Goal: Find specific page/section: Find specific page/section

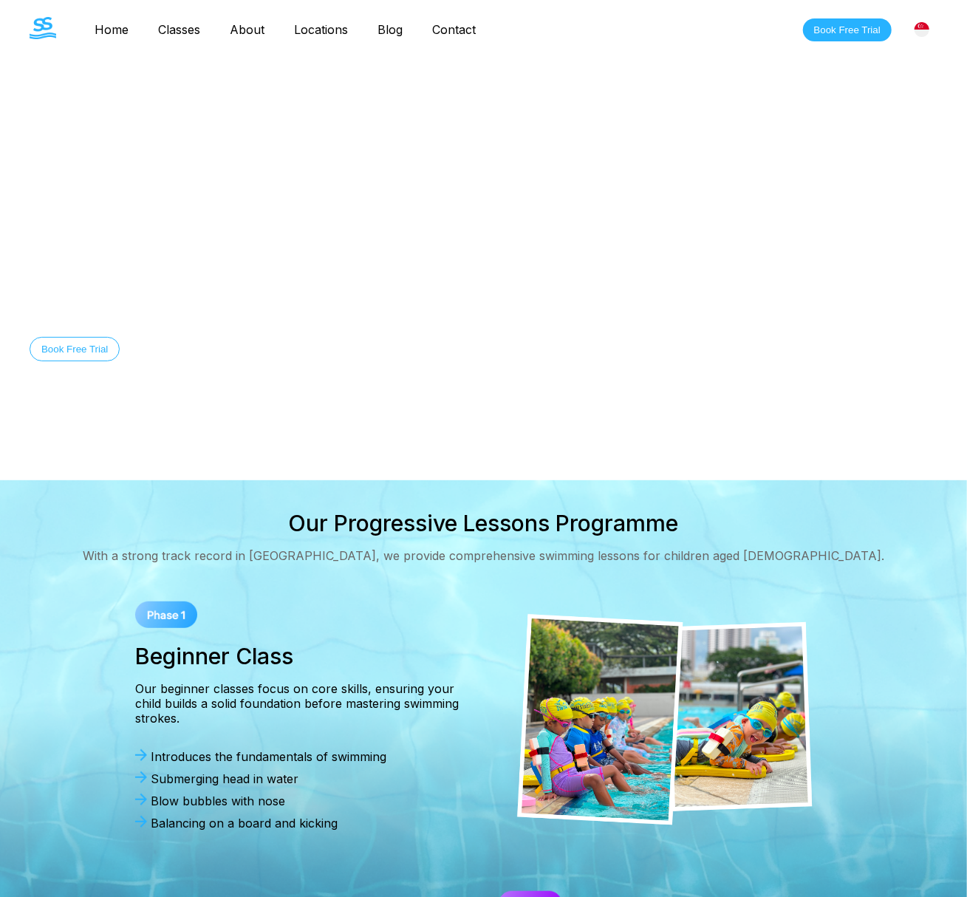
scroll to position [4, 0]
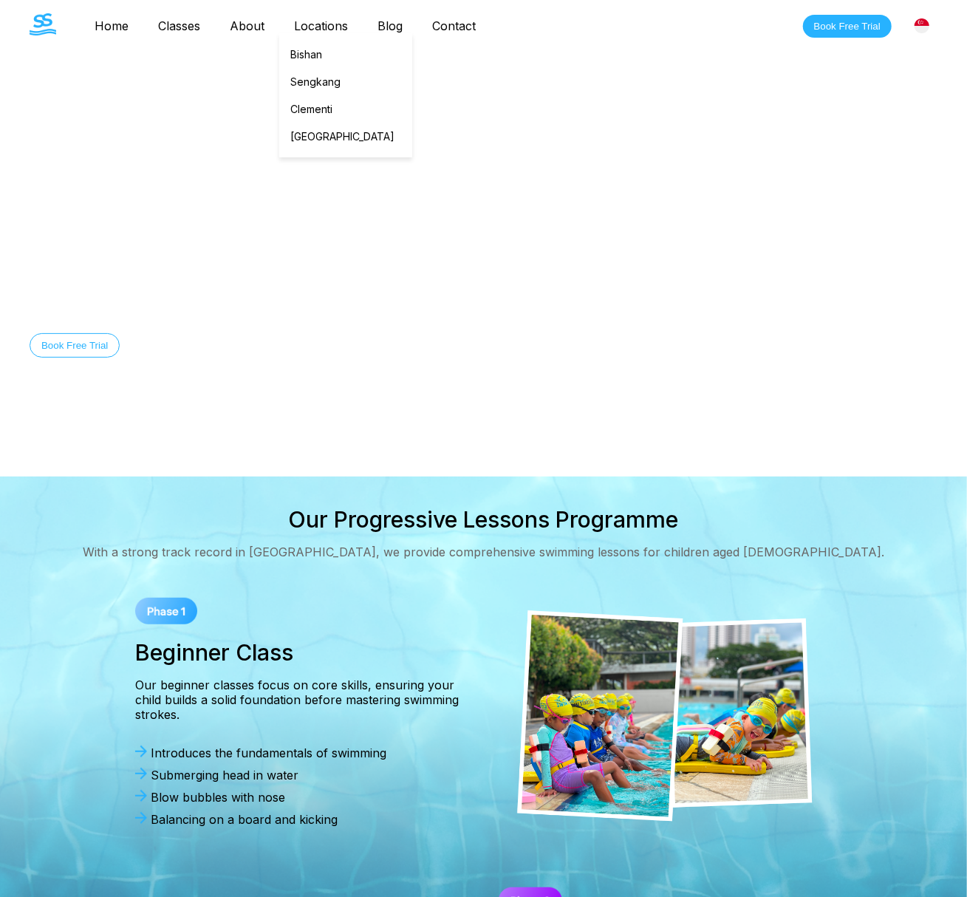
click at [324, 22] on link "Locations" at bounding box center [320, 25] width 83 height 15
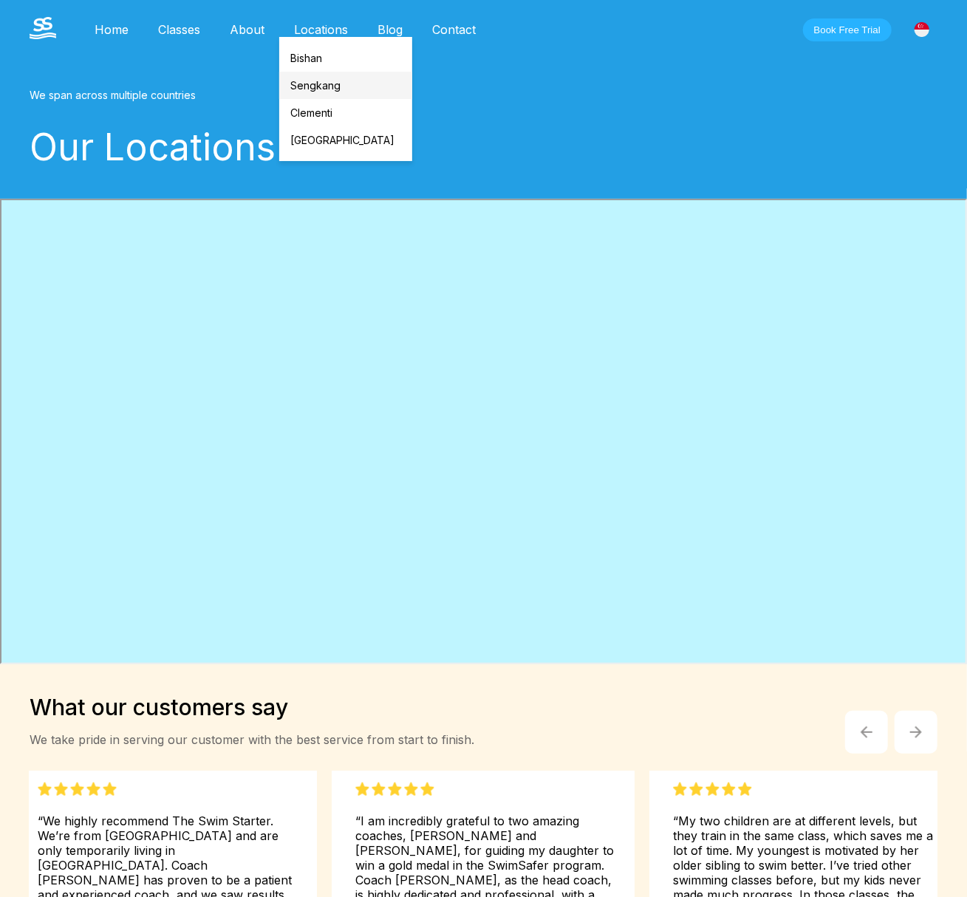
click at [319, 72] on link "Sengkang" at bounding box center [345, 85] width 133 height 27
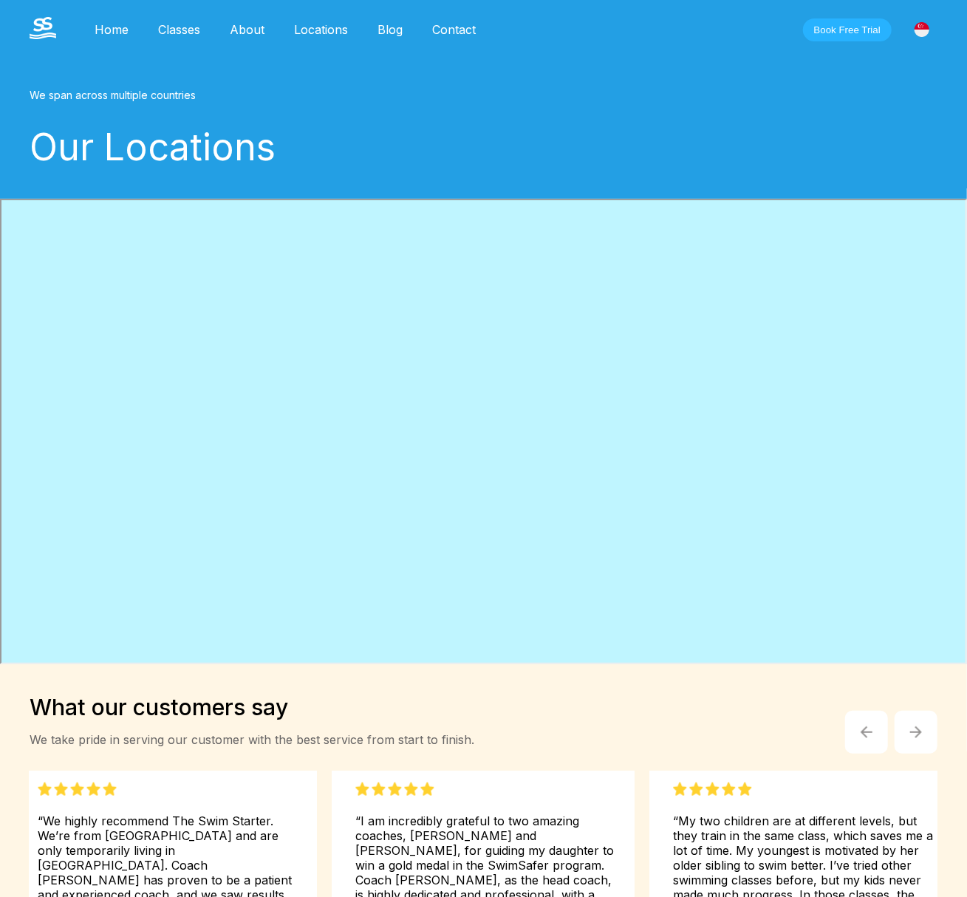
click at [162, 24] on link "Classes" at bounding box center [179, 29] width 72 height 15
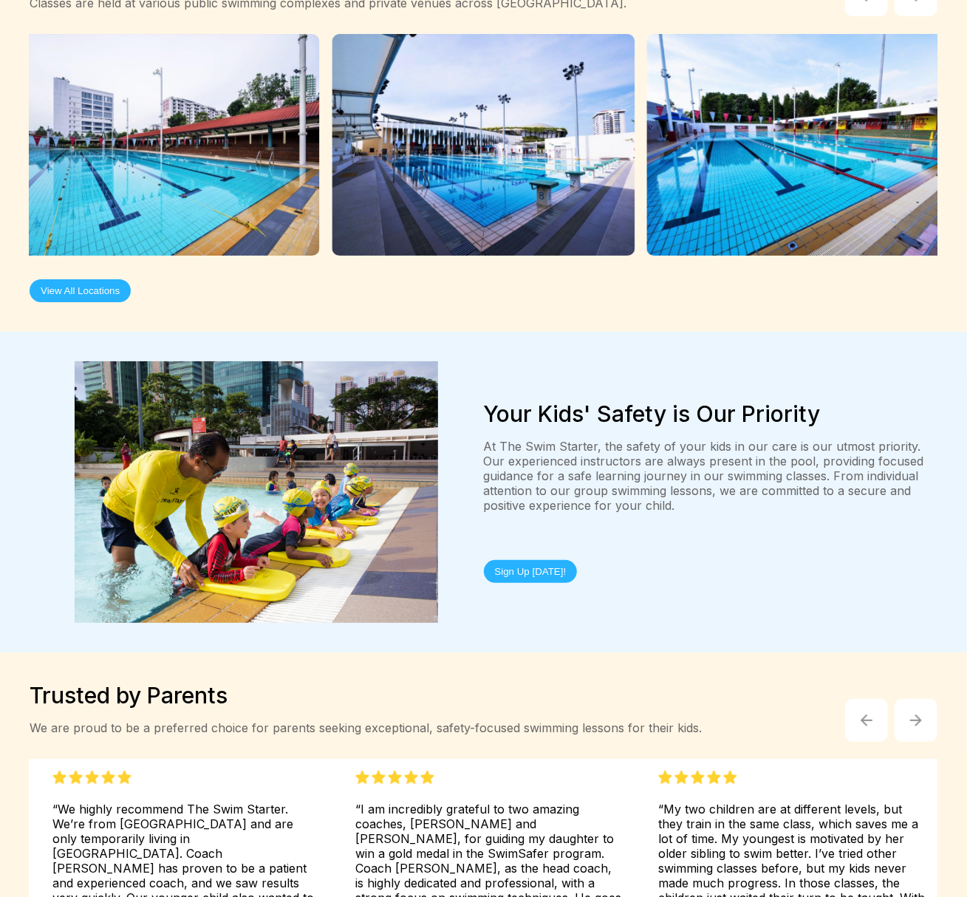
scroll to position [3482, 0]
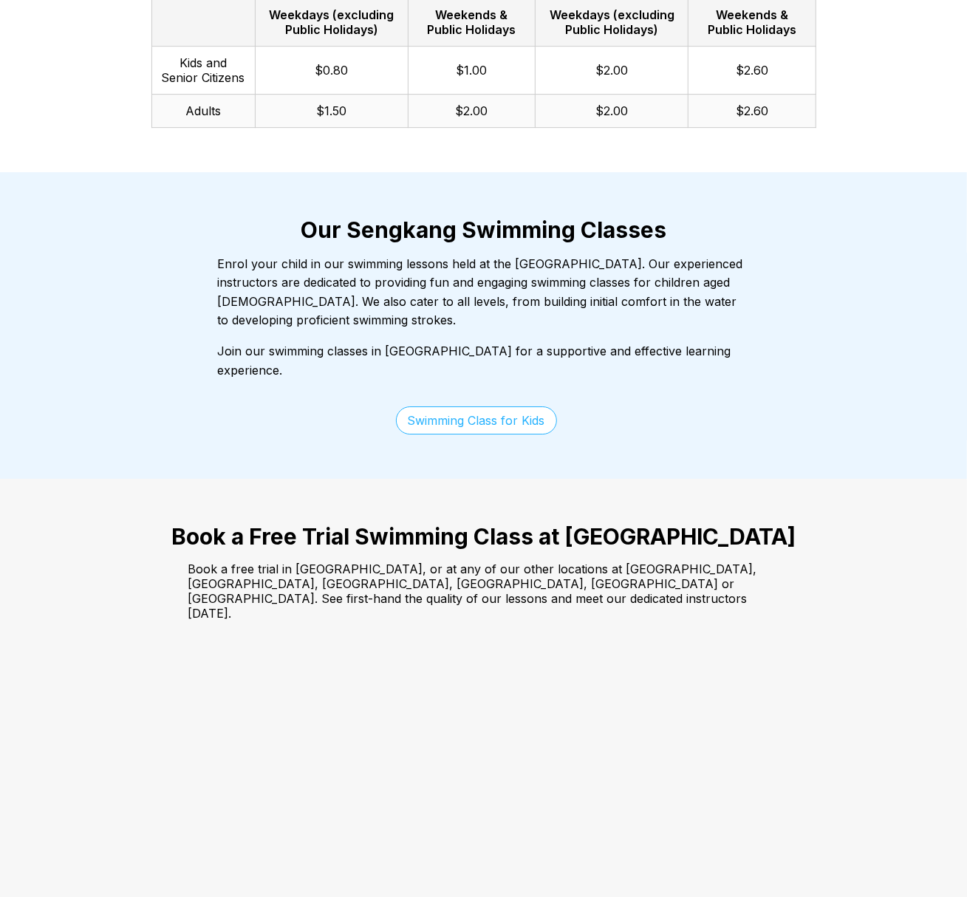
scroll to position [2848, 0]
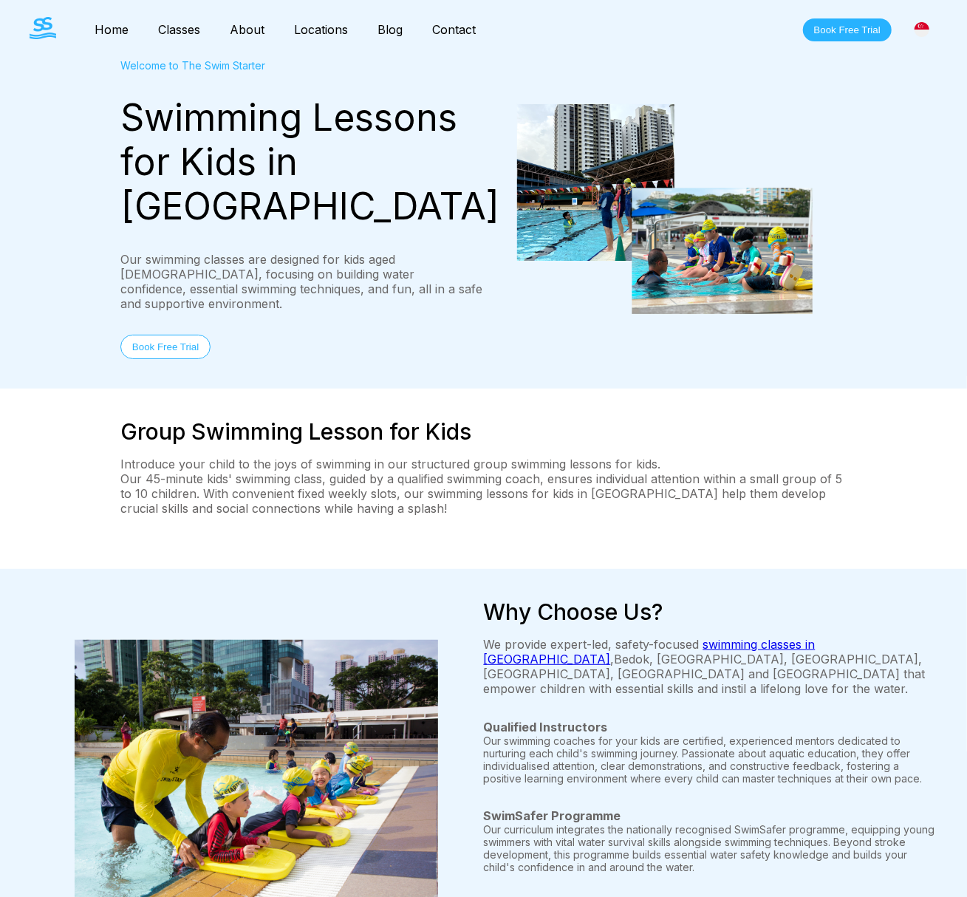
click at [39, 26] on img at bounding box center [43, 28] width 27 height 22
